Goal: Navigation & Orientation: Find specific page/section

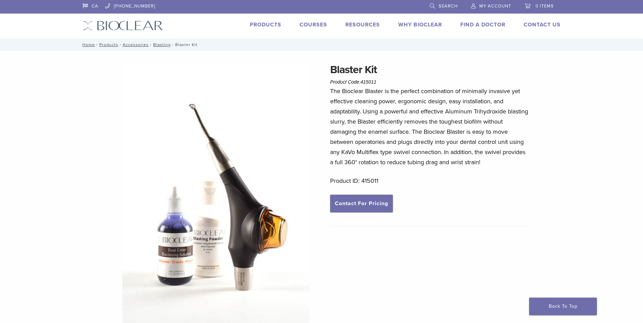
click at [275, 26] on link "Products" at bounding box center [266, 24] width 32 height 7
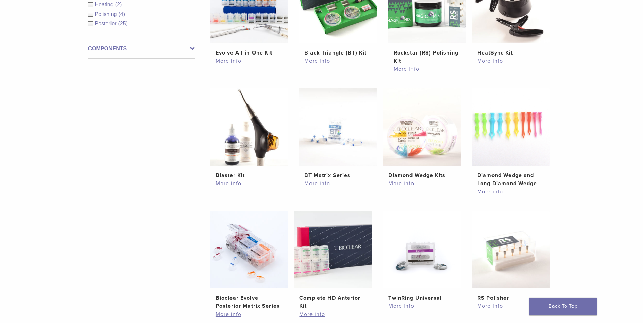
scroll to position [305, 0]
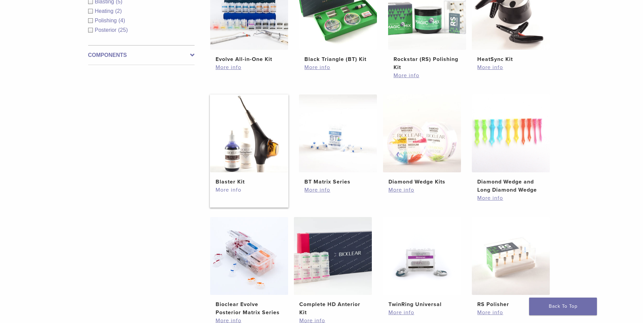
click at [229, 192] on link "More info" at bounding box center [249, 190] width 67 height 8
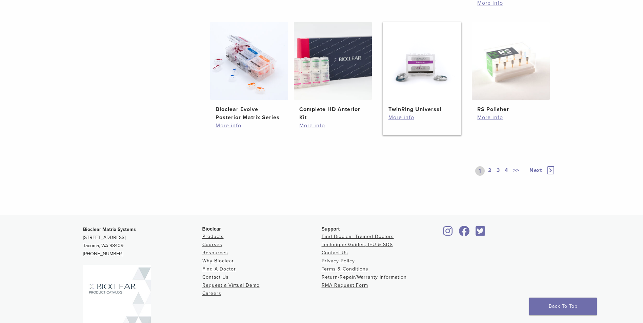
scroll to position [554, 0]
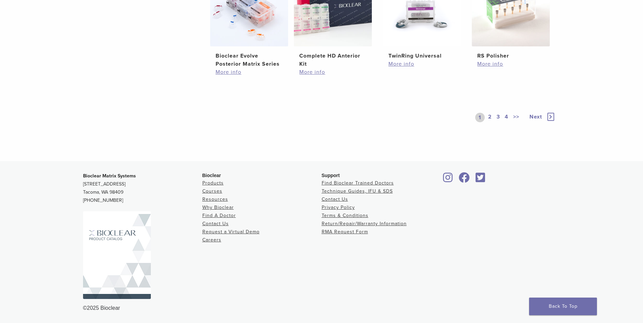
click at [492, 118] on link "2" at bounding box center [490, 117] width 6 height 9
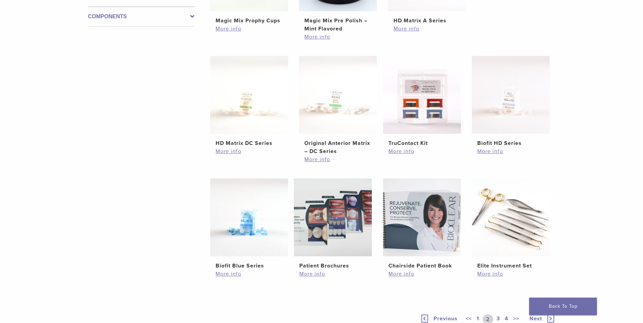
scroll to position [441, 0]
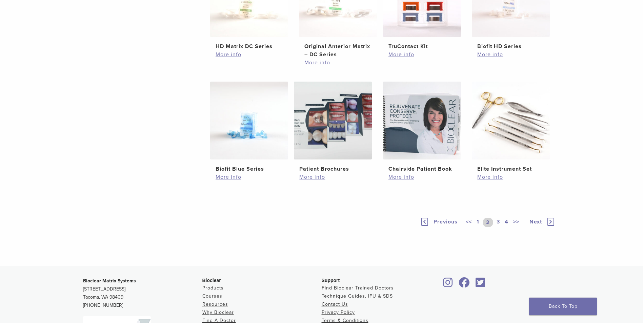
click at [500, 221] on link "3" at bounding box center [498, 222] width 6 height 9
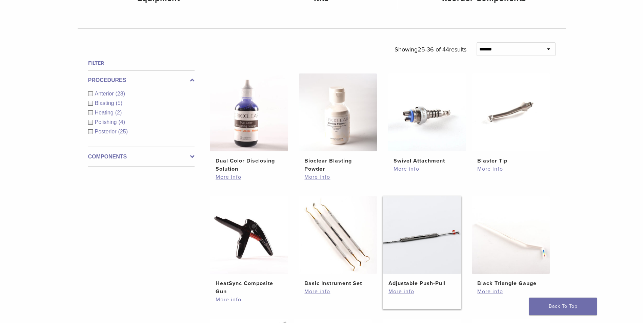
scroll to position [407, 0]
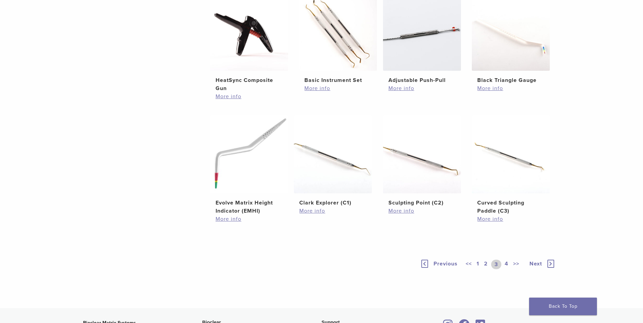
click at [508, 265] on link "4" at bounding box center [506, 264] width 6 height 9
